Goal: Information Seeking & Learning: Learn about a topic

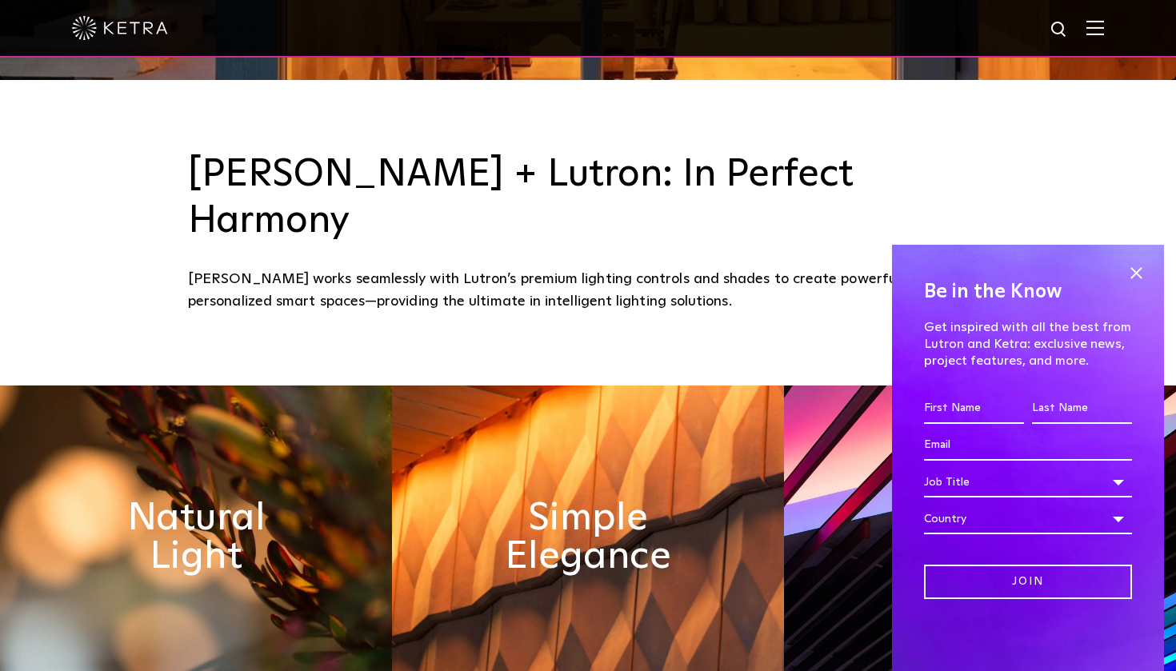
scroll to position [628, 0]
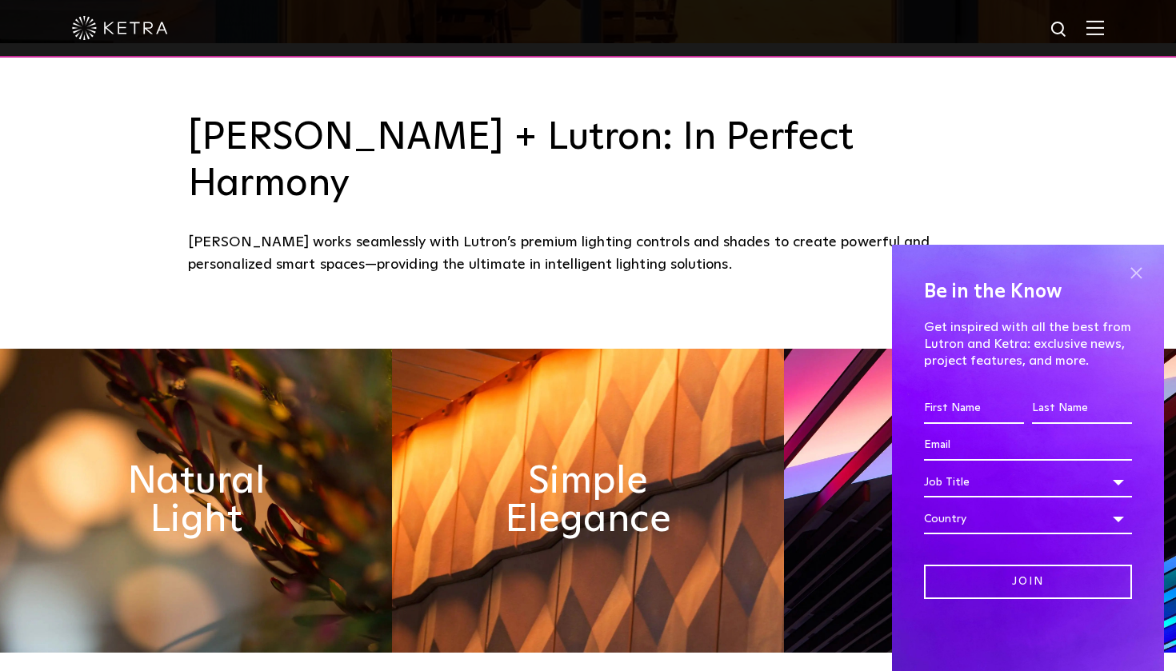
click at [1145, 262] on span at bounding box center [1136, 273] width 24 height 24
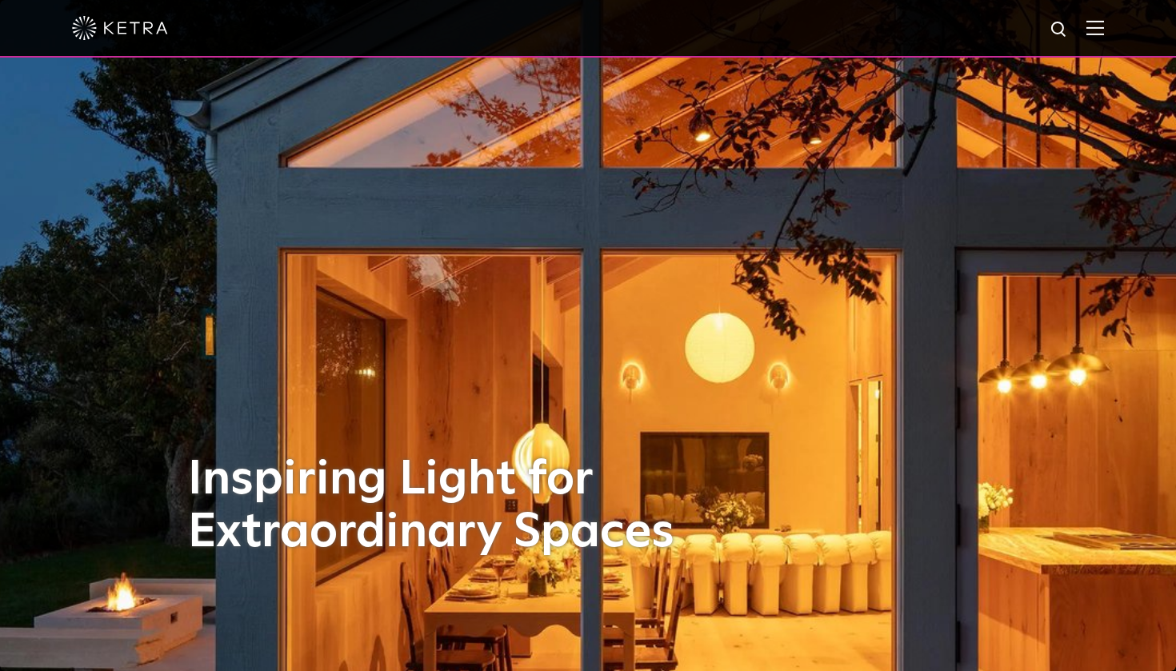
scroll to position [0, 0]
click at [1086, 21] on div at bounding box center [588, 28] width 1032 height 56
click at [1104, 35] on div at bounding box center [588, 29] width 1176 height 58
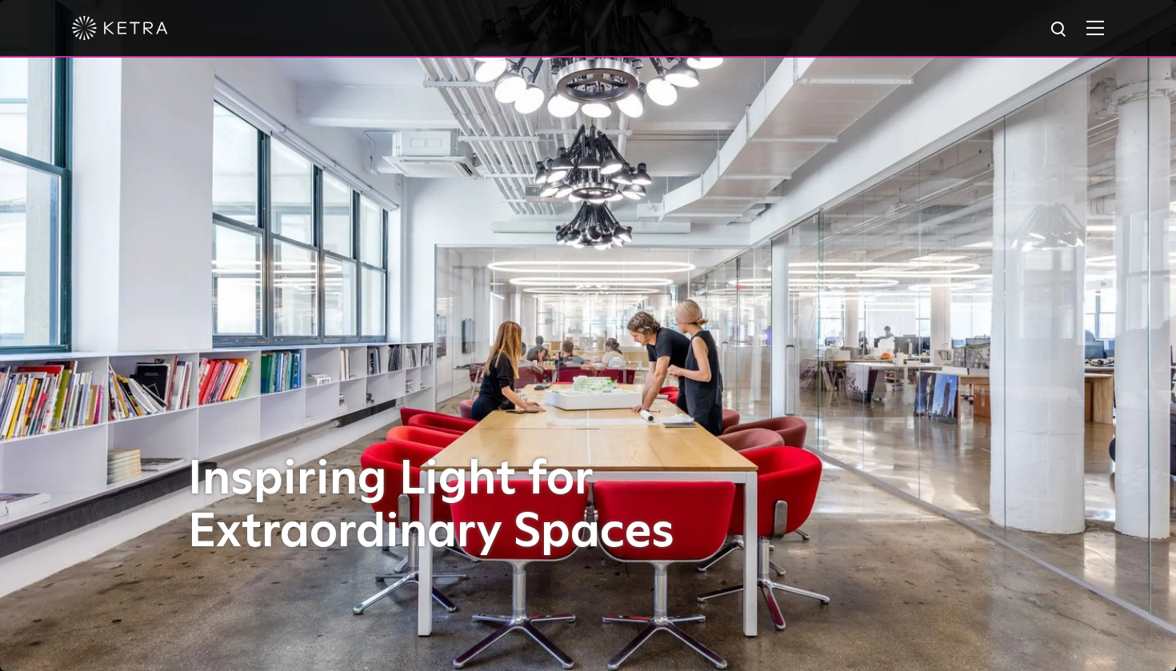
click at [1091, 26] on img at bounding box center [1096, 27] width 18 height 15
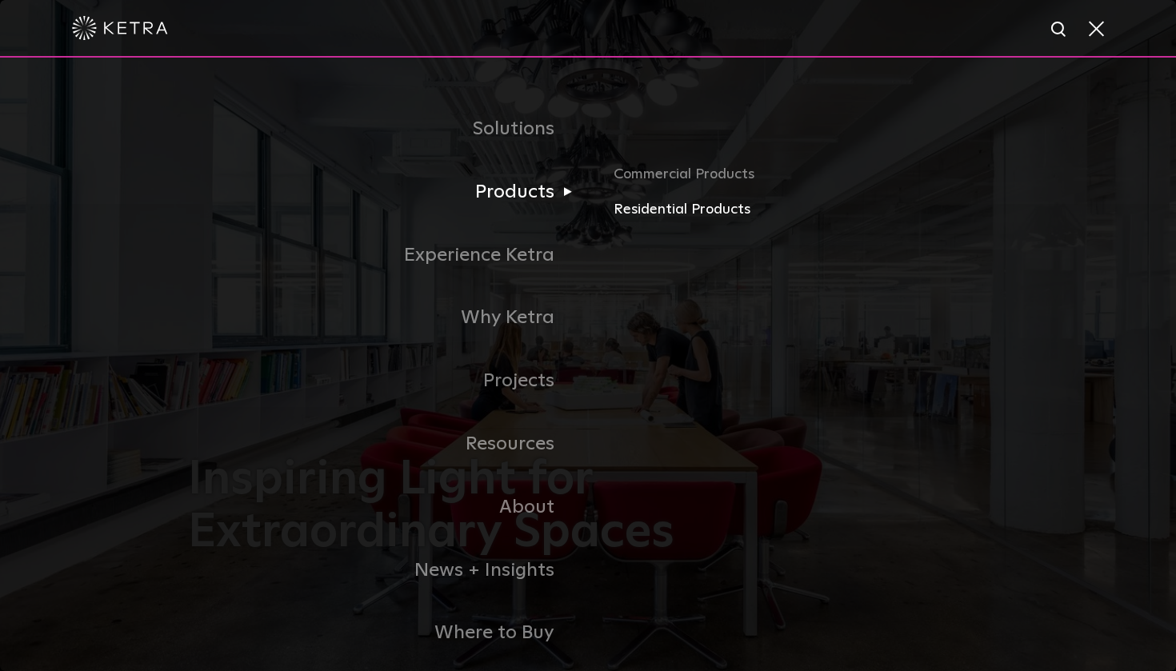
click at [695, 206] on link "Residential Products" at bounding box center [801, 209] width 375 height 23
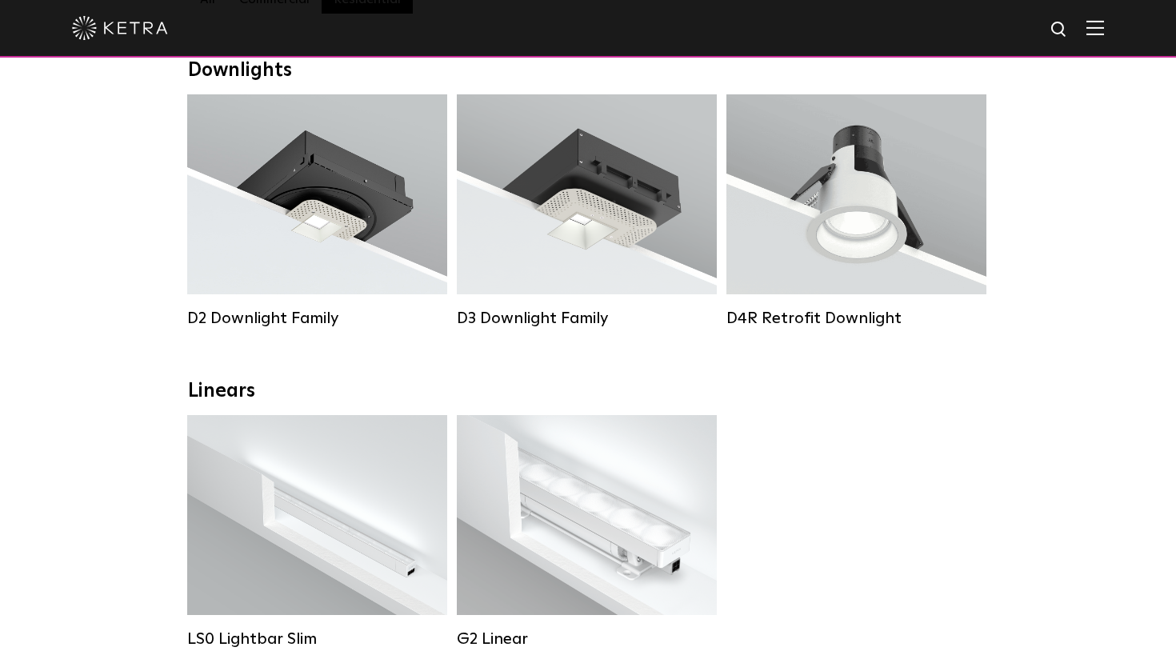
scroll to position [259, 0]
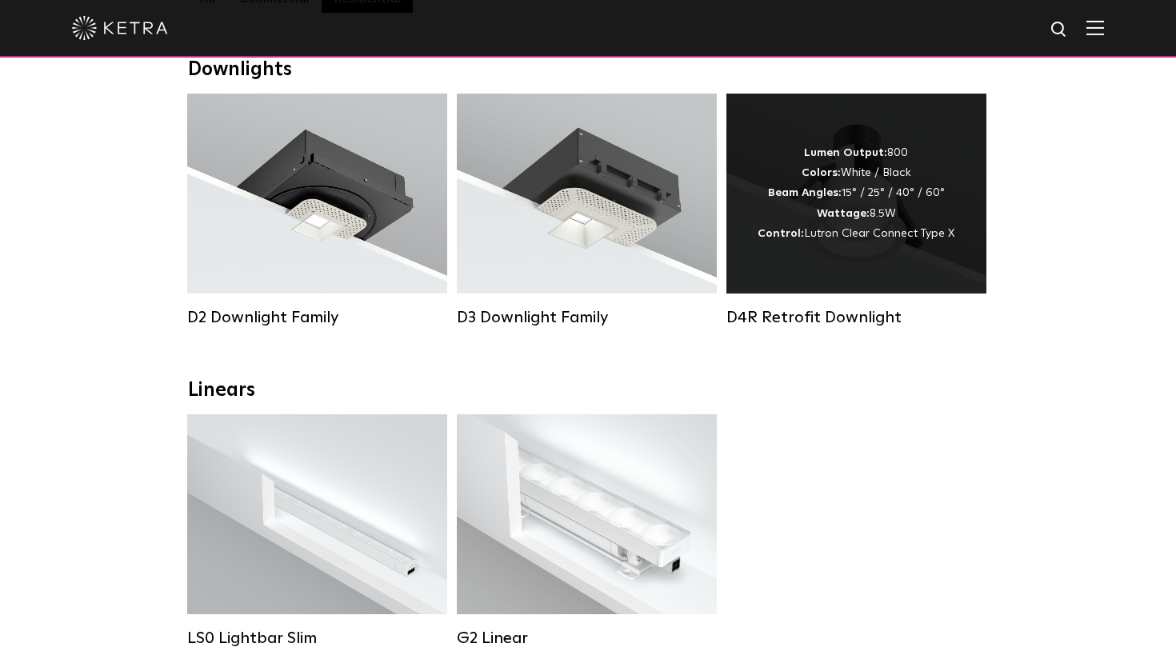
click at [801, 220] on div "Lumen Output: 800 Colors: White / Black Beam Angles: 15° / 25° / 40° / 60° Watt…" at bounding box center [856, 193] width 197 height 101
